Goal: Task Accomplishment & Management: Use online tool/utility

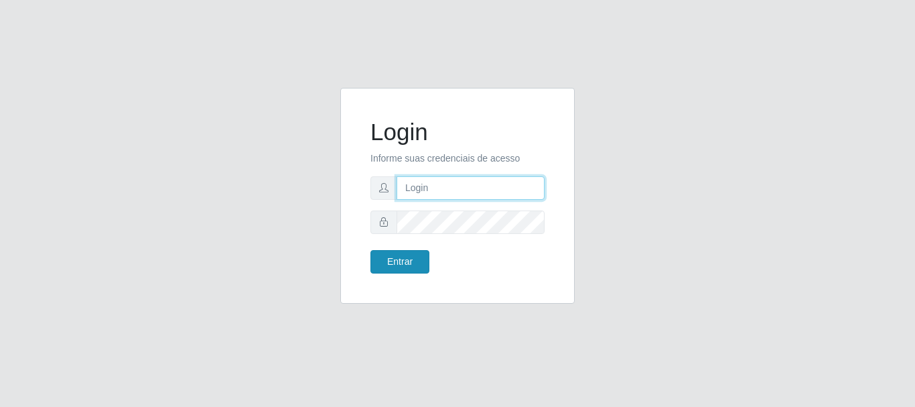
type input "[EMAIL_ADDRESS][DOMAIN_NAME]"
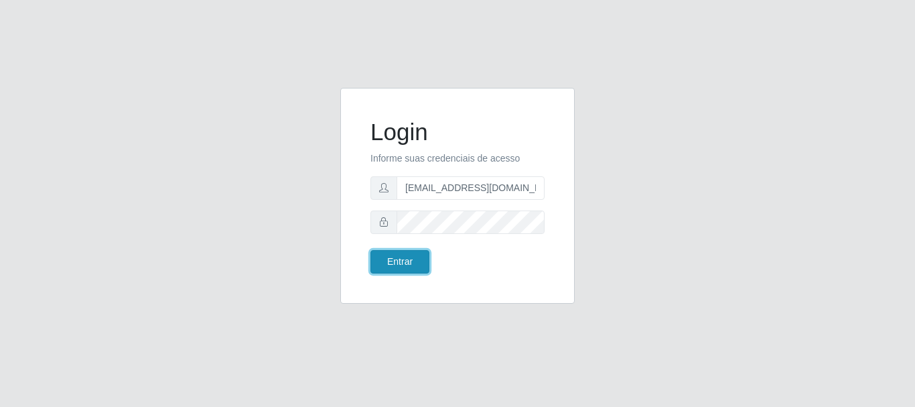
click at [417, 258] on button "Entrar" at bounding box center [400, 261] width 59 height 23
click at [408, 263] on button "Entrar" at bounding box center [400, 261] width 59 height 23
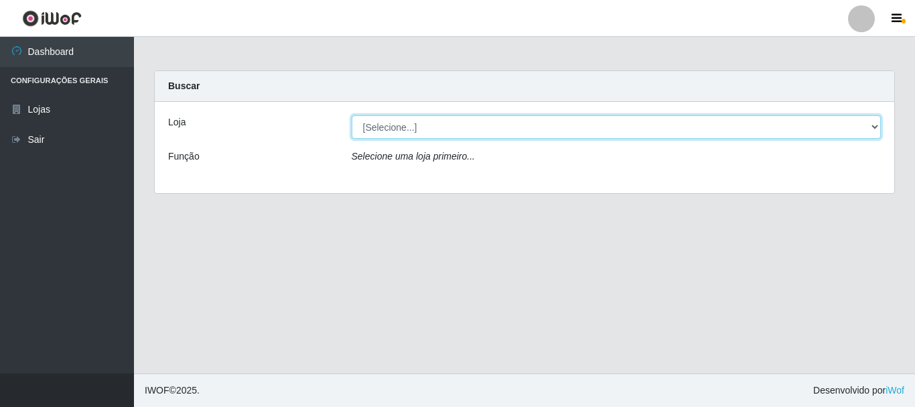
drag, startPoint x: 477, startPoint y: 131, endPoint x: 471, endPoint y: 135, distance: 6.9
click at [477, 131] on select "[Selecione...] Atacado Vem - Loja 31 [GEOGRAPHIC_DATA]" at bounding box center [617, 126] width 530 height 23
select select "437"
click at [352, 115] on select "[Selecione...] Atacado Vem - Loja 31 [GEOGRAPHIC_DATA]" at bounding box center [617, 126] width 530 height 23
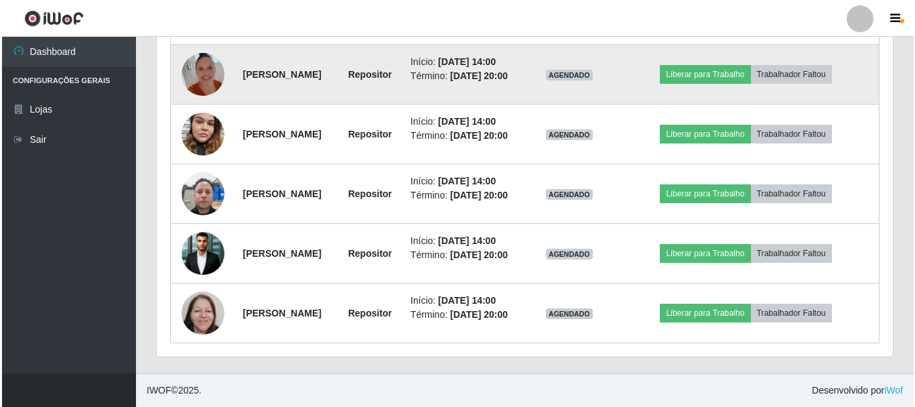
scroll to position [938, 0]
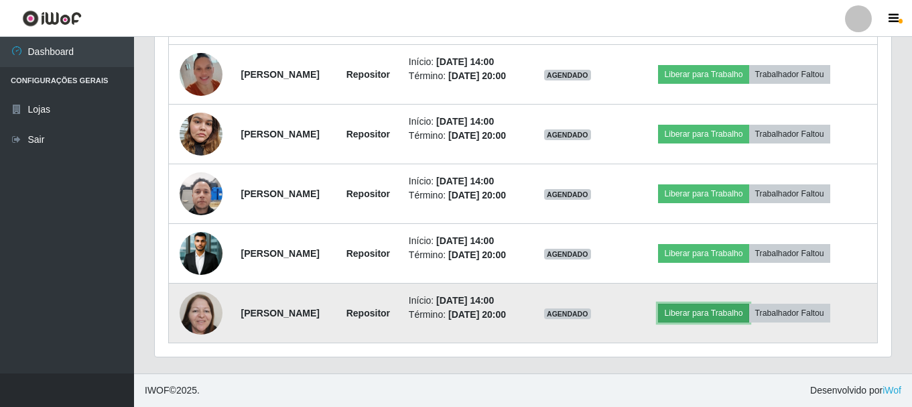
click at [724, 309] on button "Liberar para Trabalho" at bounding box center [703, 313] width 90 height 19
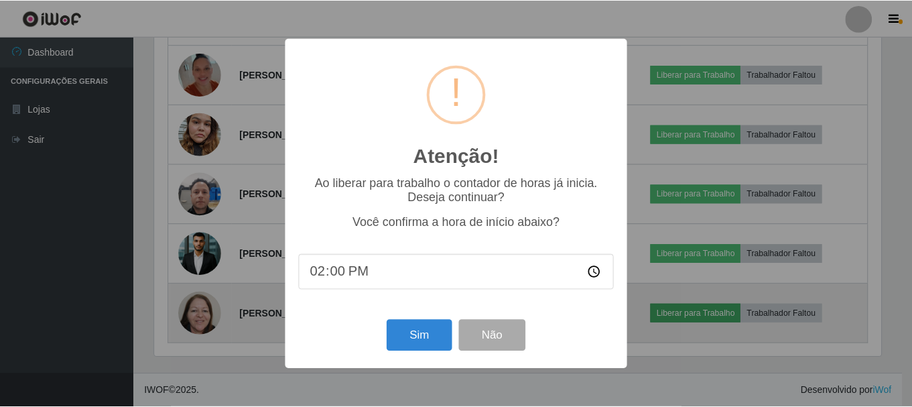
scroll to position [278, 730]
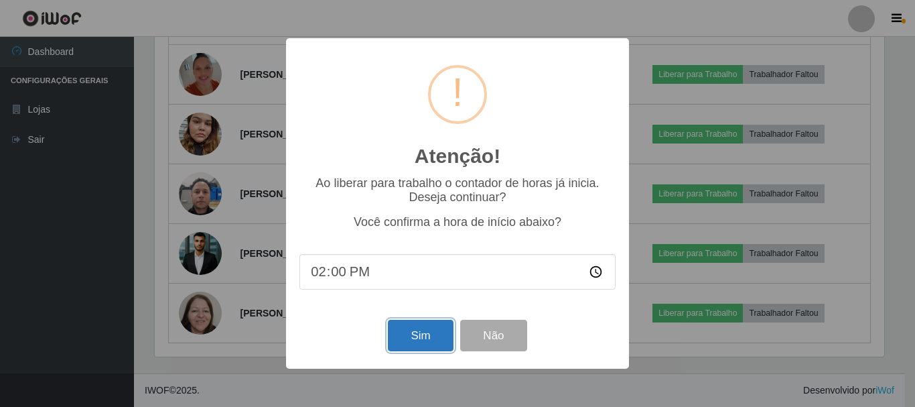
click at [436, 335] on button "Sim" at bounding box center [420, 335] width 65 height 31
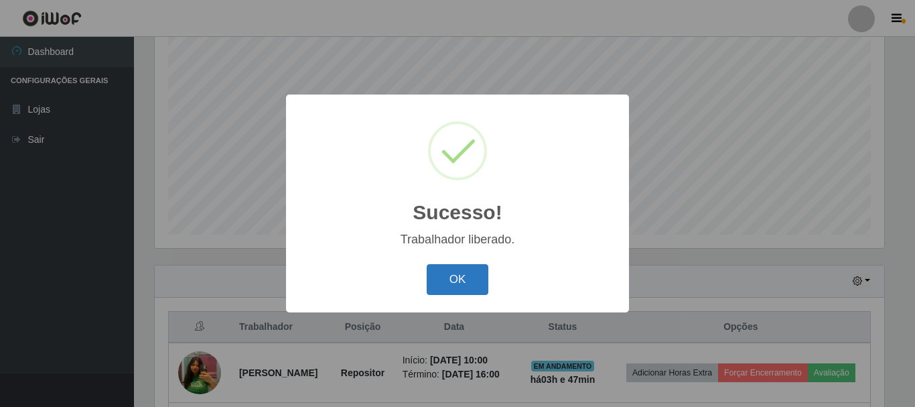
click at [463, 277] on button "OK" at bounding box center [458, 279] width 62 height 31
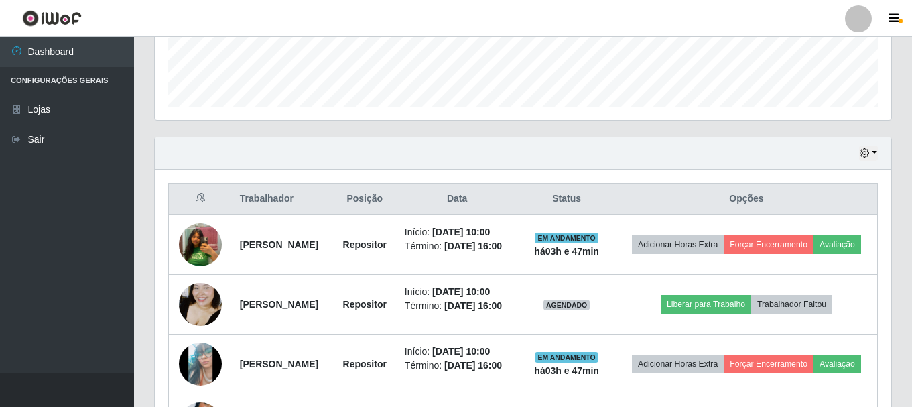
scroll to position [271, 0]
